Goal: Task Accomplishment & Management: Manage account settings

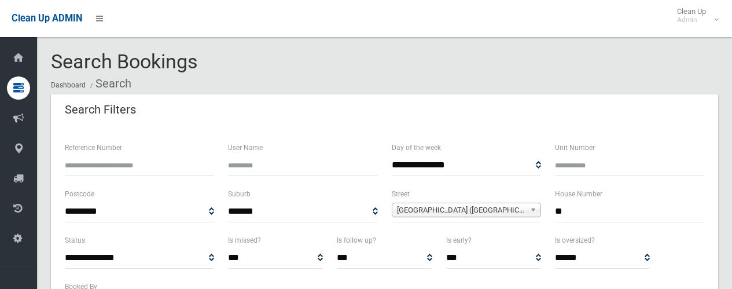
select select
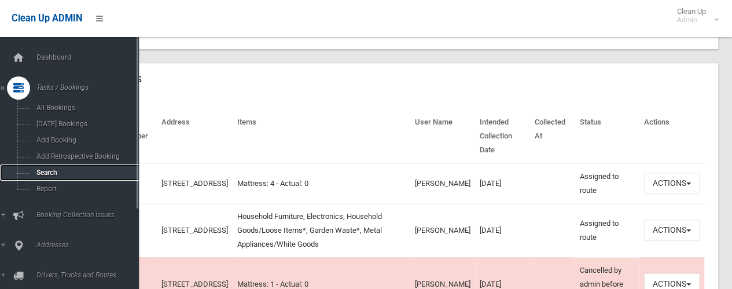
click at [43, 173] on span "Search" at bounding box center [85, 172] width 105 height 8
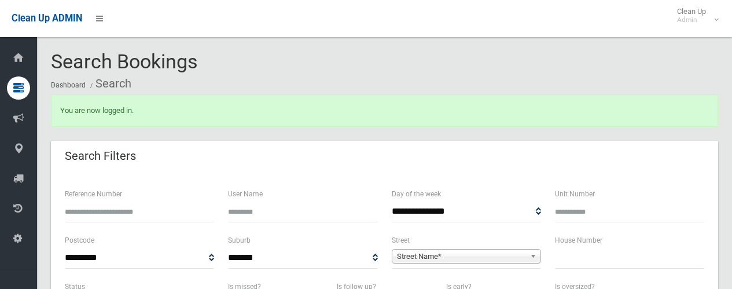
select select
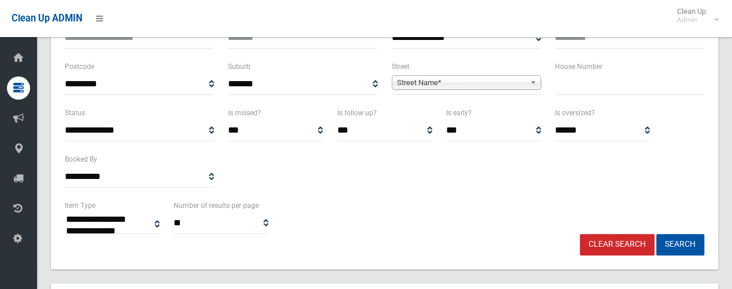
scroll to position [174, 0]
click at [569, 88] on input "text" at bounding box center [629, 83] width 149 height 21
type input "*****"
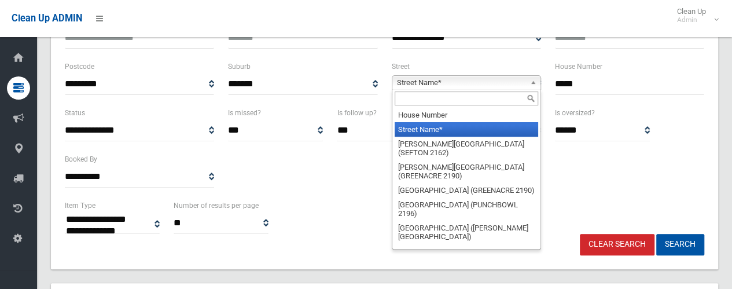
click at [422, 84] on span "Street Name*" at bounding box center [461, 83] width 128 height 14
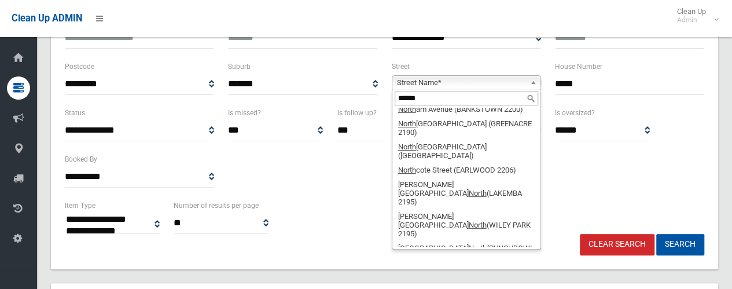
scroll to position [0, 0]
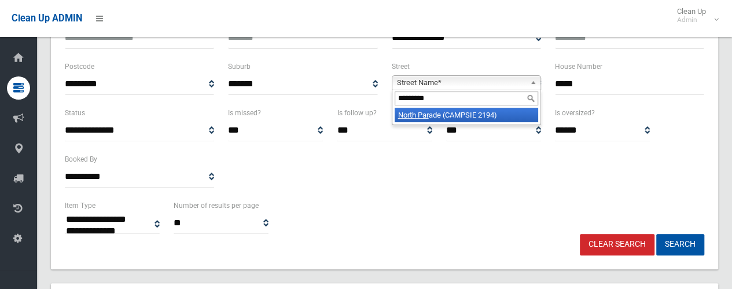
type input "*********"
click at [434, 116] on li "North Par ade (CAMPSIE 2194)" at bounding box center [467, 115] width 144 height 14
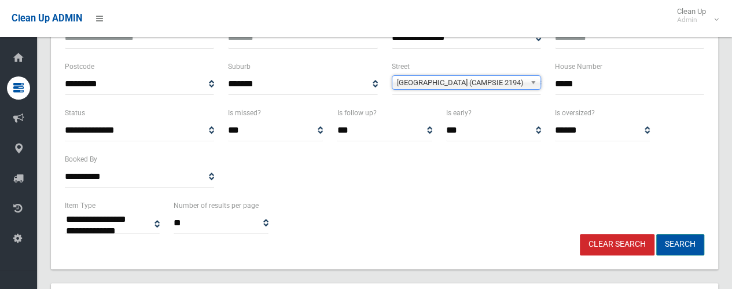
click at [685, 241] on button "Search" at bounding box center [680, 244] width 48 height 21
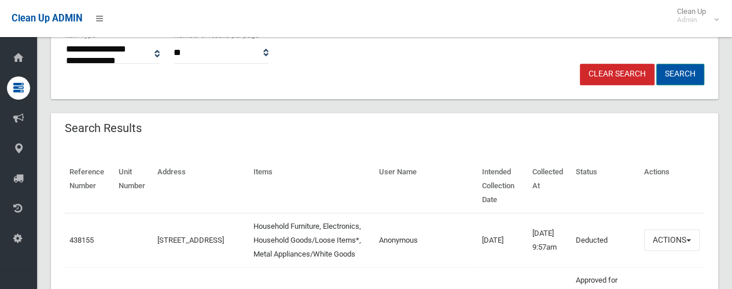
scroll to position [347, 0]
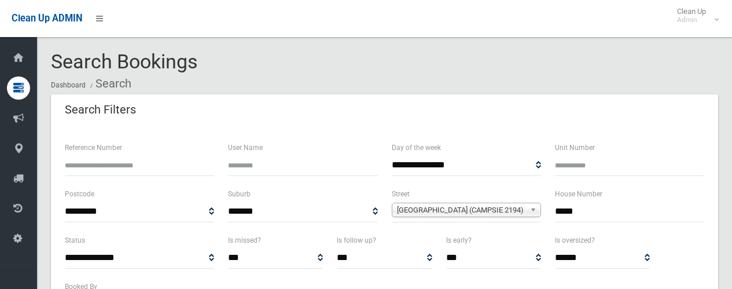
select select
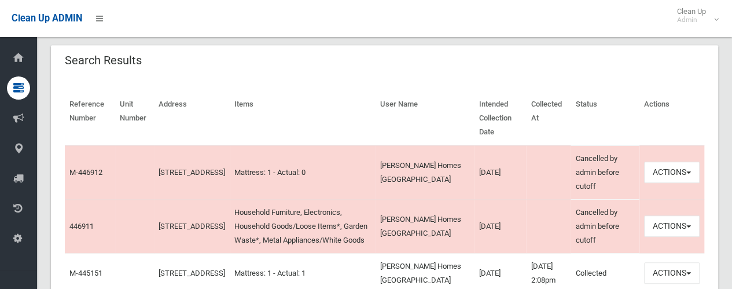
scroll to position [347, 0]
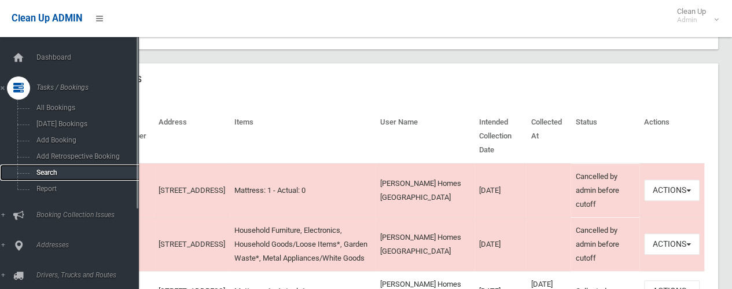
click at [49, 174] on span "Search" at bounding box center [85, 172] width 105 height 8
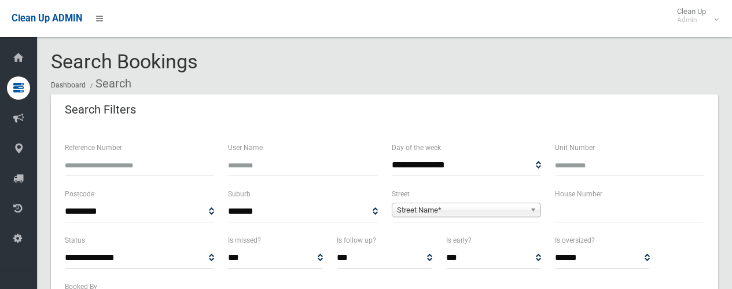
select select
click at [566, 216] on input "text" at bounding box center [629, 211] width 149 height 21
type input "*"
click at [436, 210] on span "Street Name*" at bounding box center [461, 210] width 128 height 14
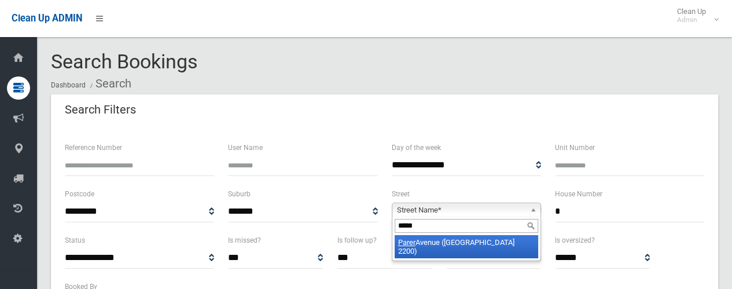
type input "*****"
click at [430, 239] on li "Parer Avenue (CONDELL PARK 2200)" at bounding box center [467, 246] width 144 height 23
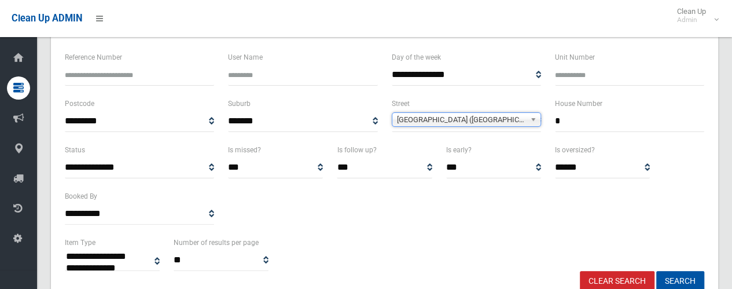
scroll to position [174, 0]
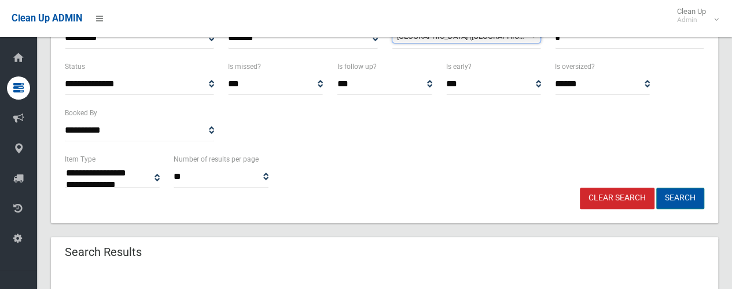
click at [677, 200] on button "Search" at bounding box center [680, 197] width 48 height 21
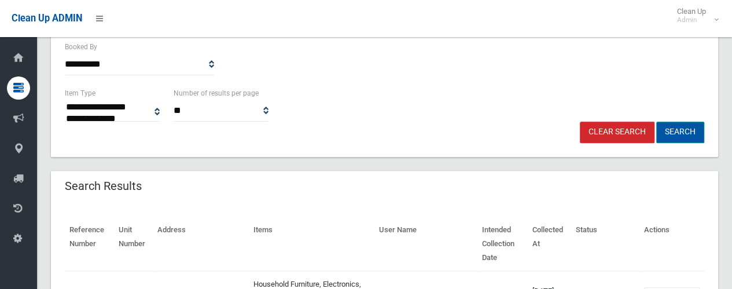
scroll to position [275, 0]
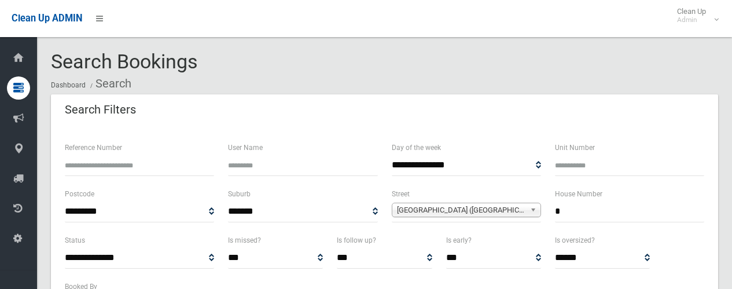
select select
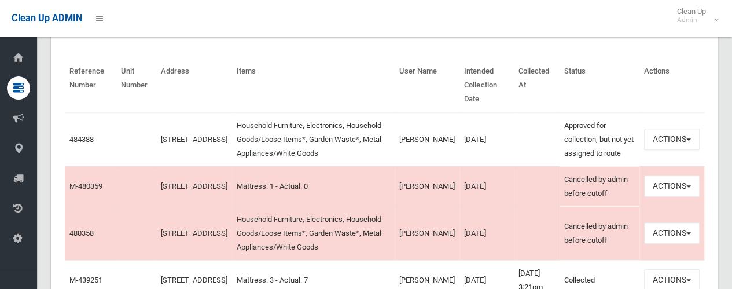
scroll to position [405, 0]
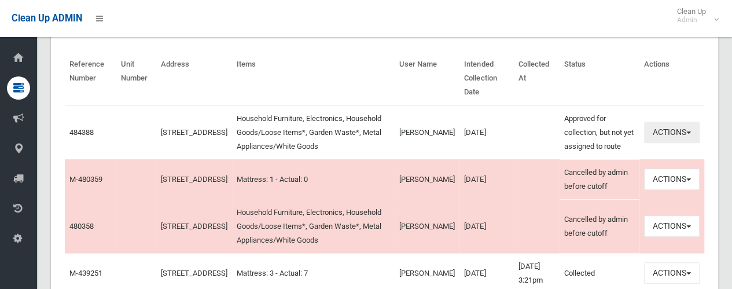
click at [687, 131] on span "button" at bounding box center [688, 132] width 5 height 2
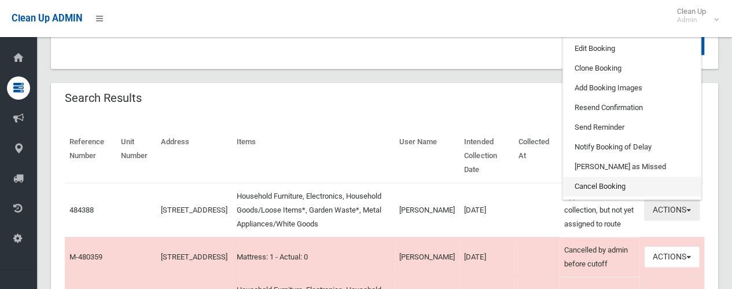
scroll to position [231, 0]
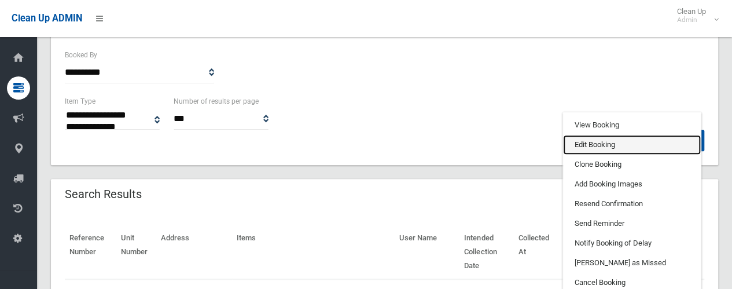
click at [587, 144] on link "Edit Booking" at bounding box center [632, 145] width 138 height 20
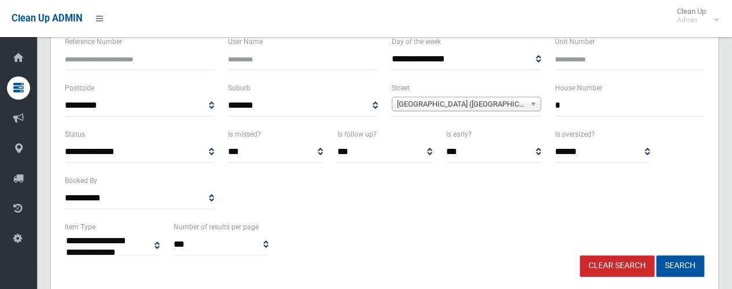
scroll to position [116, 0]
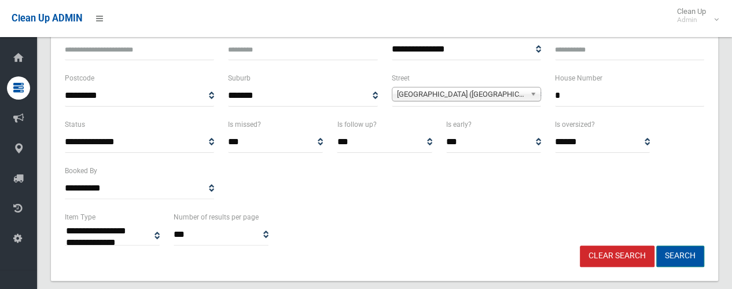
click at [674, 254] on button "Search" at bounding box center [680, 255] width 48 height 21
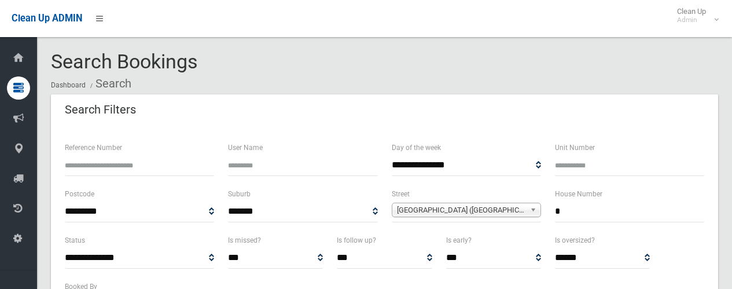
select select
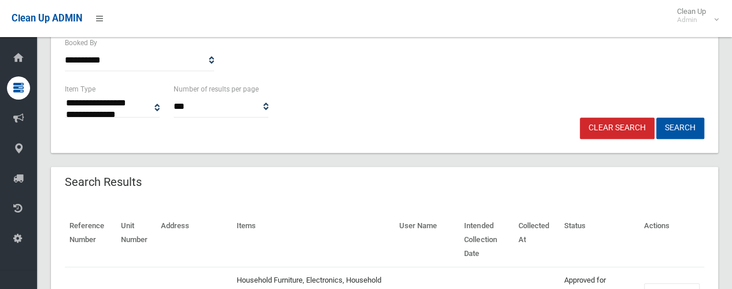
scroll to position [347, 0]
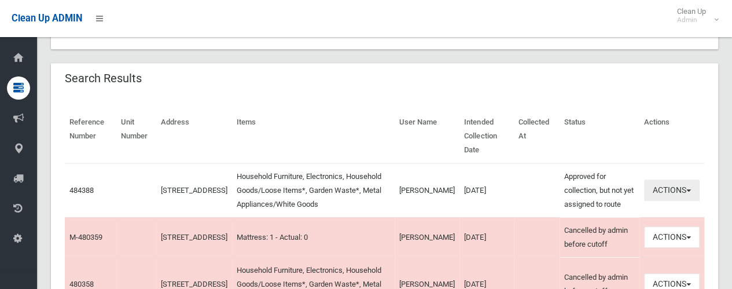
click at [689, 190] on span "button" at bounding box center [688, 190] width 5 height 2
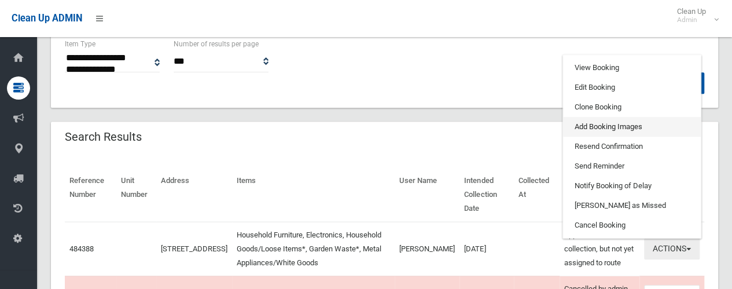
scroll to position [231, 0]
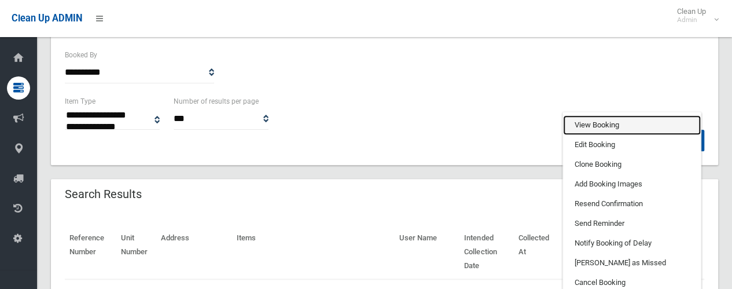
click at [586, 124] on link "View Booking" at bounding box center [632, 125] width 138 height 20
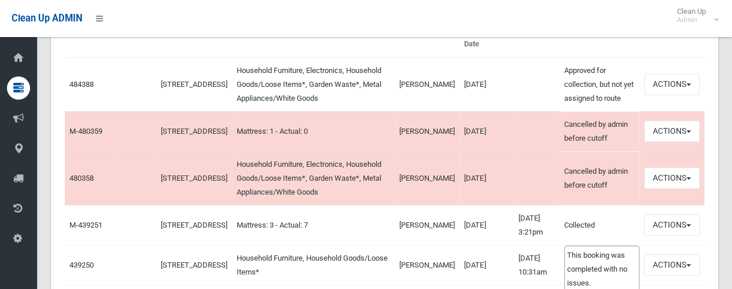
scroll to position [463, 0]
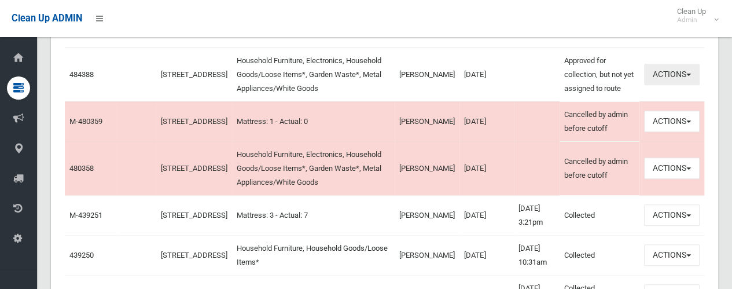
click at [690, 72] on button "Actions" at bounding box center [672, 74] width 56 height 21
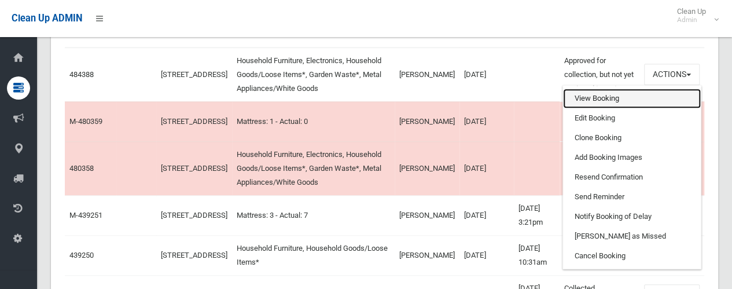
click at [583, 99] on link "View Booking" at bounding box center [632, 99] width 138 height 20
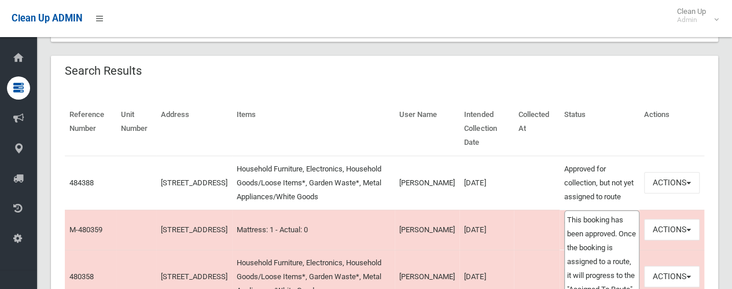
scroll to position [289, 0]
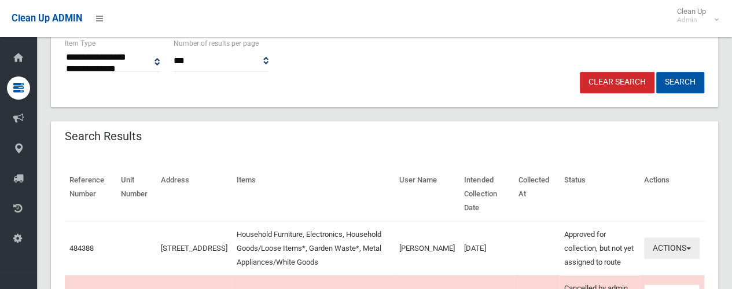
click at [686, 247] on span "button" at bounding box center [688, 248] width 5 height 2
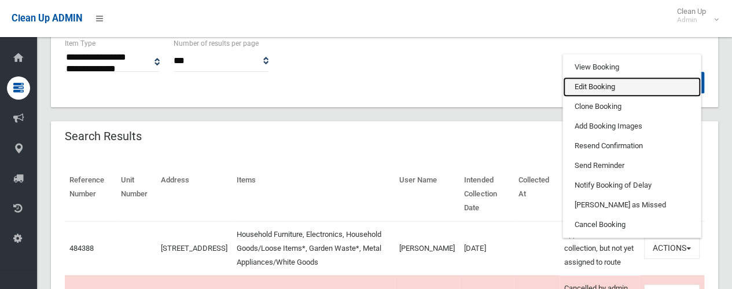
click at [580, 87] on link "Edit Booking" at bounding box center [632, 87] width 138 height 20
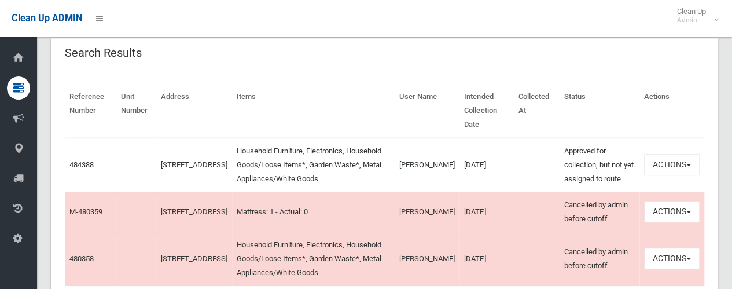
scroll to position [463, 0]
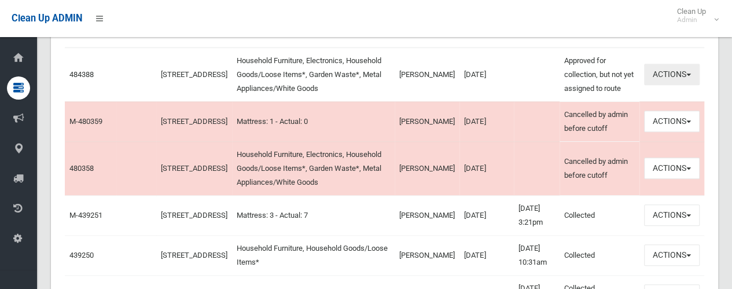
click at [689, 75] on span "button" at bounding box center [688, 74] width 5 height 2
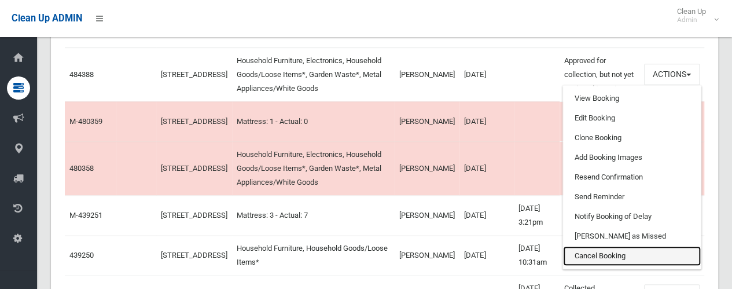
click at [595, 259] on link "Cancel Booking" at bounding box center [632, 256] width 138 height 20
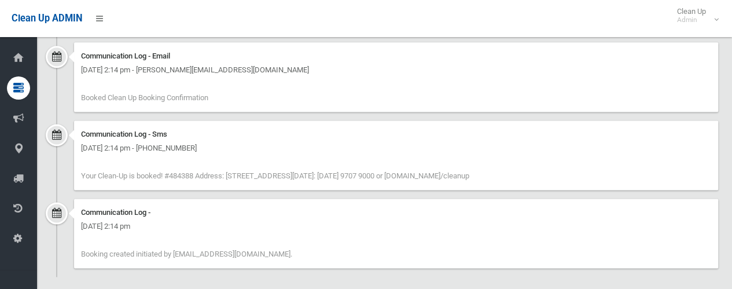
scroll to position [773, 0]
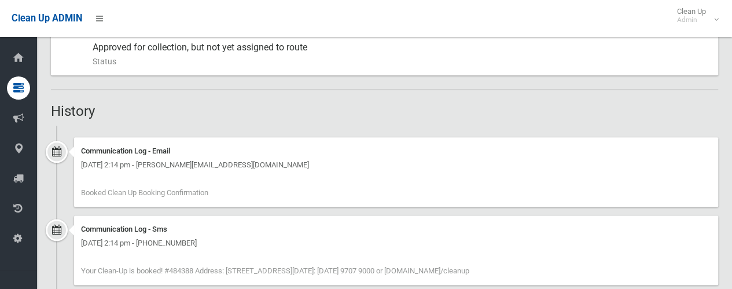
scroll to position [484, 0]
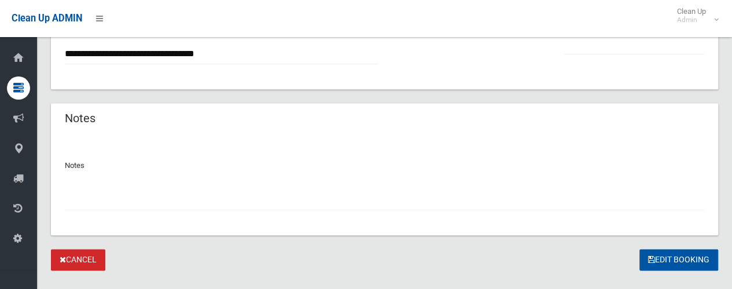
scroll to position [856, 0]
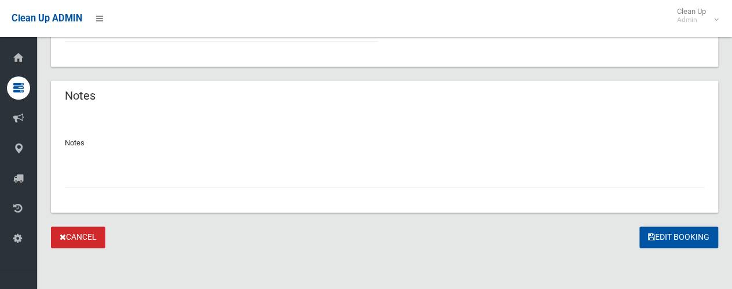
click at [87, 178] on input "text" at bounding box center [384, 176] width 639 height 21
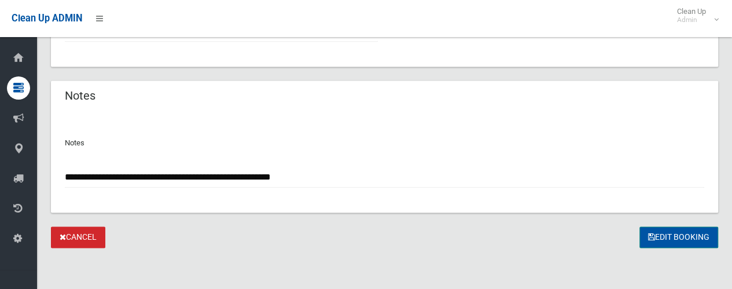
type input "**********"
click at [678, 235] on button "Edit Booking" at bounding box center [678, 236] width 79 height 21
type input "*"
click at [666, 238] on button "Edit Booking" at bounding box center [678, 236] width 79 height 21
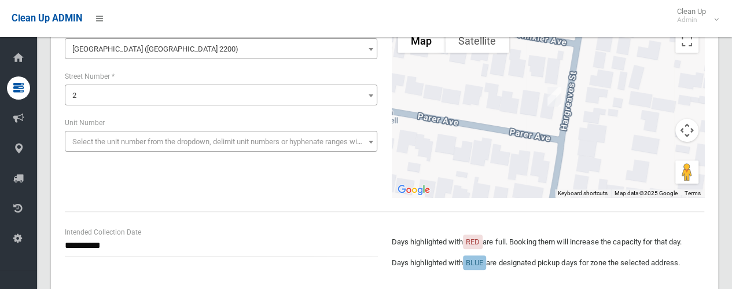
scroll to position [0, 0]
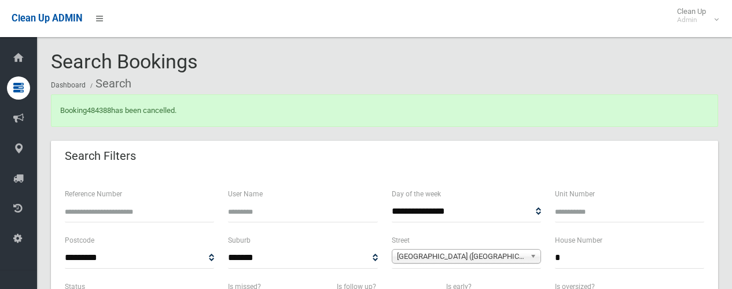
select select
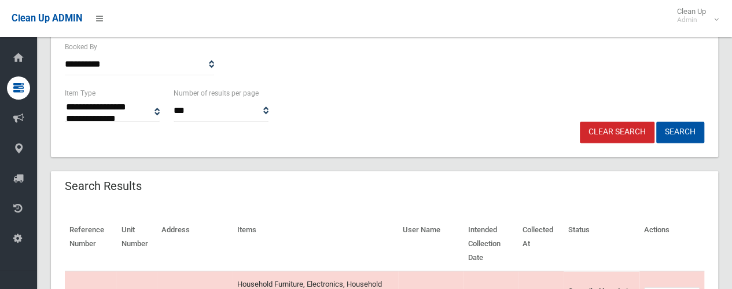
scroll to position [405, 0]
